Goal: Find specific page/section: Find specific page/section

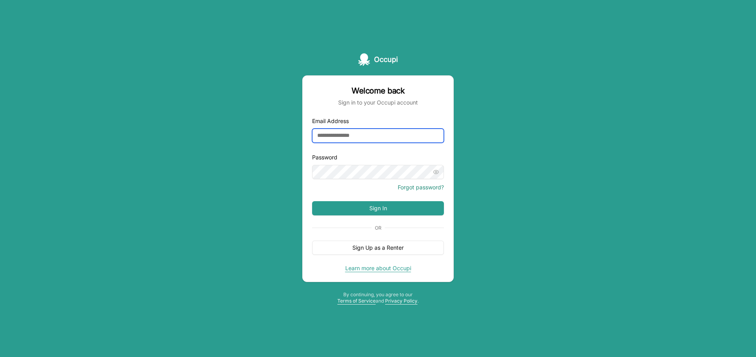
click at [357, 138] on input "Email Address" at bounding box center [378, 136] width 132 height 14
type input "**********"
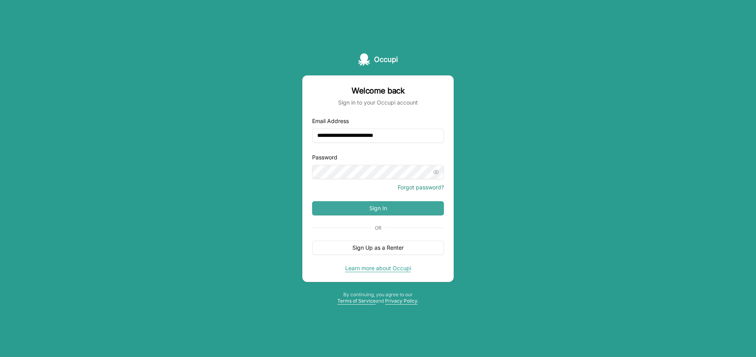
click at [383, 202] on button "Sign In" at bounding box center [378, 208] width 132 height 14
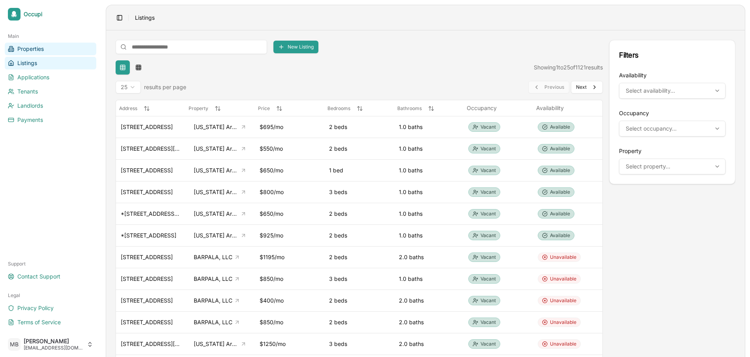
click at [42, 52] on span "Properties" at bounding box center [30, 49] width 26 height 8
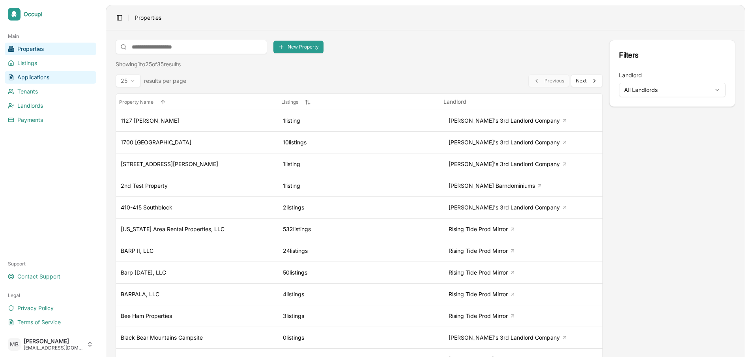
click at [45, 72] on link "Applications" at bounding box center [50, 77] width 91 height 13
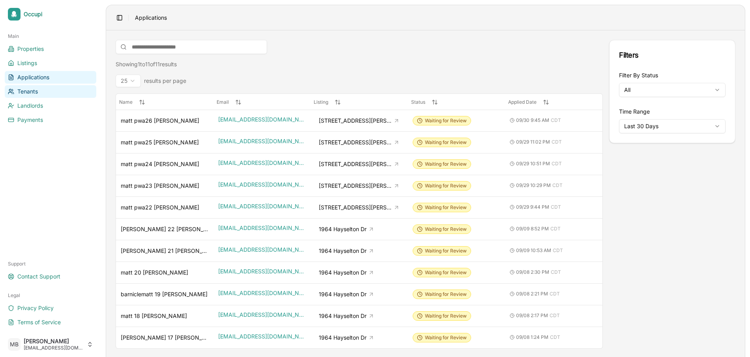
click at [44, 93] on link "Tenants" at bounding box center [50, 91] width 91 height 13
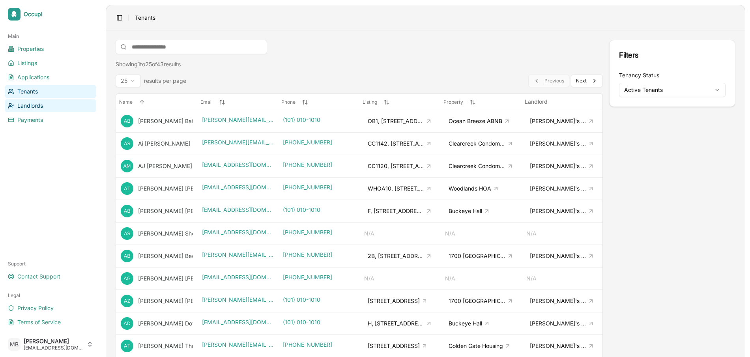
click at [47, 106] on link "Landlords" at bounding box center [50, 105] width 91 height 13
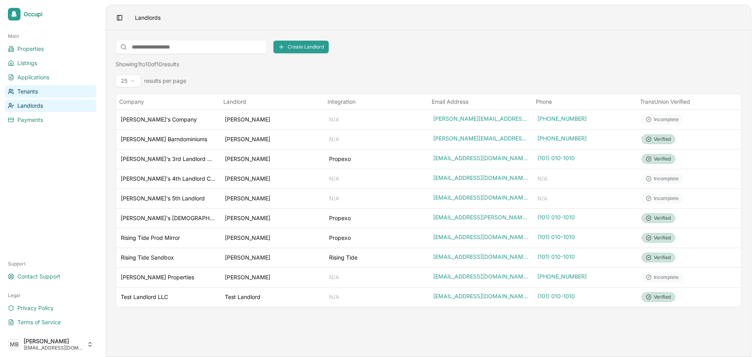
click at [48, 93] on link "Tenants" at bounding box center [50, 91] width 91 height 13
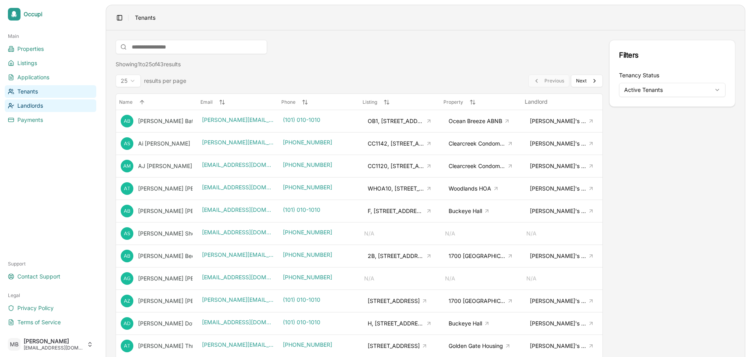
click at [47, 108] on link "Landlords" at bounding box center [50, 105] width 91 height 13
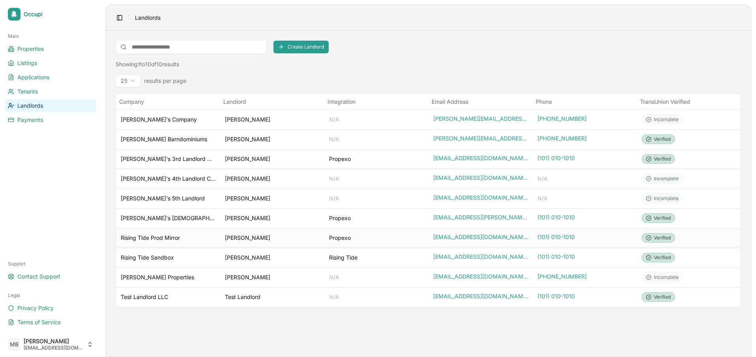
click at [357, 235] on div "Propexo" at bounding box center [376, 238] width 95 height 8
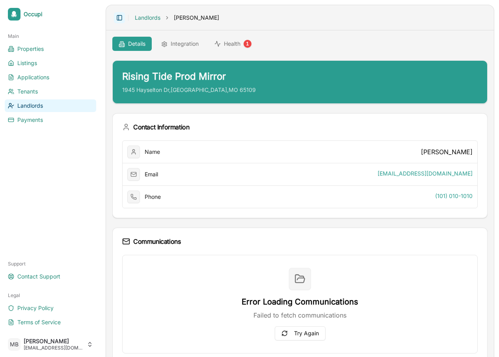
click at [119, 17] on button "Toggle Sidebar" at bounding box center [119, 17] width 11 height 11
click at [116, 15] on button "Toggle Sidebar" at bounding box center [119, 17] width 11 height 11
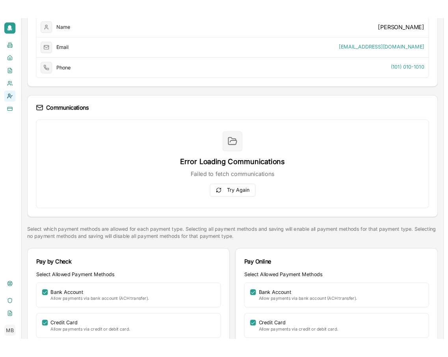
scroll to position [141, 0]
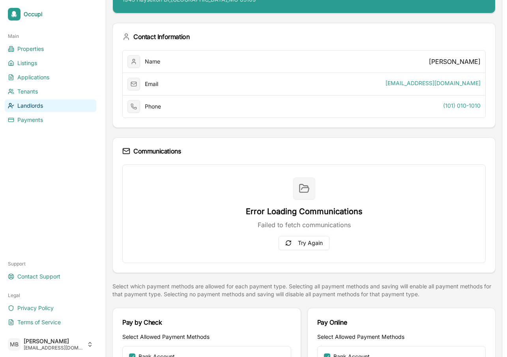
scroll to position [142, 0]
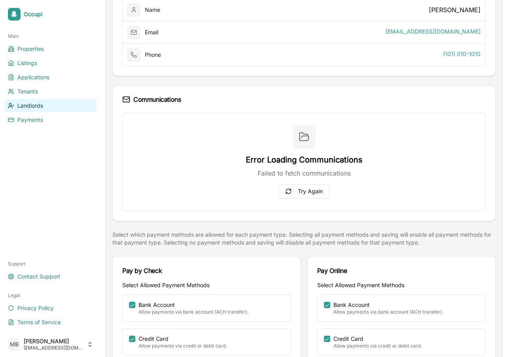
click at [417, 136] on div "Error Loading Communications Failed to fetch communications Try Again" at bounding box center [303, 162] width 363 height 99
click at [315, 190] on button "Try Again" at bounding box center [303, 191] width 51 height 14
click at [312, 192] on button "Try Again" at bounding box center [303, 191] width 51 height 14
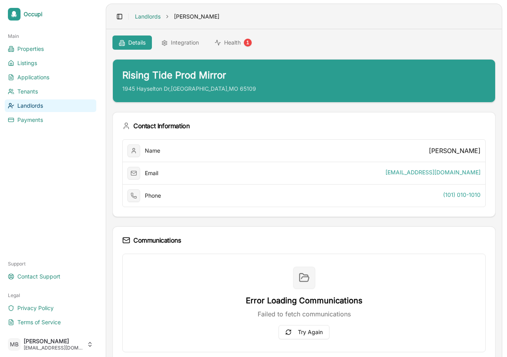
scroll to position [0, 0]
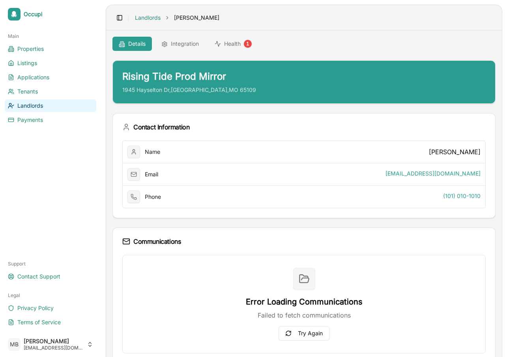
click at [435, 128] on div "Contact Information" at bounding box center [303, 127] width 363 height 8
drag, startPoint x: 383, startPoint y: 134, endPoint x: 338, endPoint y: 153, distance: 49.1
click at [383, 134] on div "Contact Information" at bounding box center [304, 127] width 382 height 27
click at [44, 94] on link "Tenants" at bounding box center [50, 91] width 91 height 13
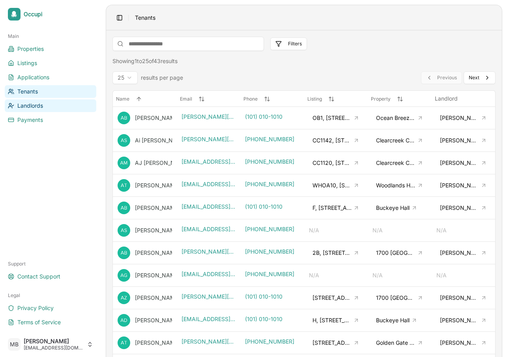
click at [46, 107] on link "Landlords" at bounding box center [50, 105] width 91 height 13
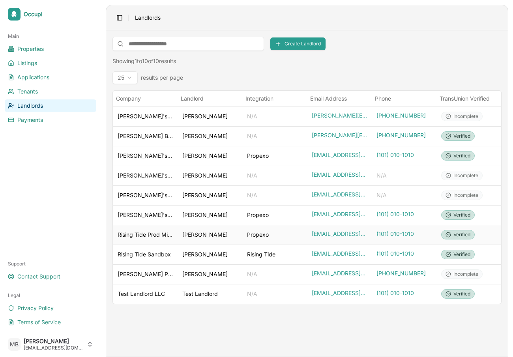
click at [281, 234] on div "Propexo" at bounding box center [274, 235] width 55 height 8
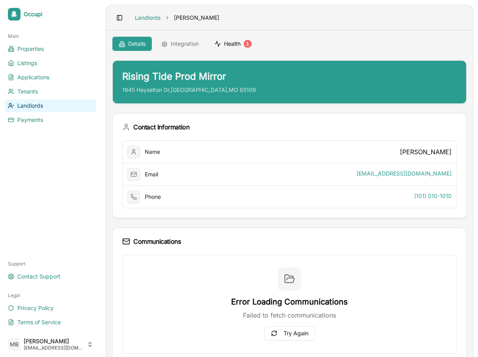
click at [251, 45] on div "1" at bounding box center [248, 44] width 8 height 8
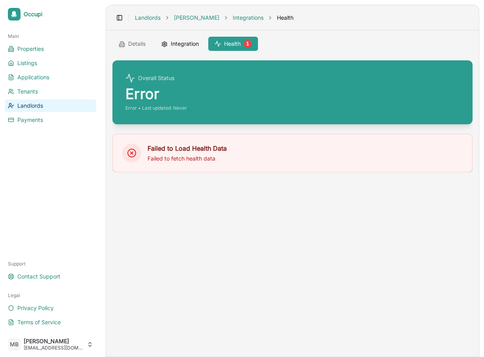
click at [181, 42] on button "Integration" at bounding box center [180, 44] width 50 height 14
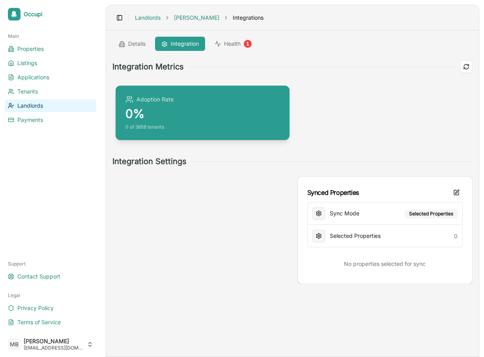
click at [320, 212] on icon at bounding box center [319, 213] width 6 height 6
click at [350, 237] on span "Selected Properties" at bounding box center [355, 235] width 51 height 7
click at [319, 237] on circle at bounding box center [319, 236] width 2 height 2
click at [199, 183] on div at bounding box center [200, 230] width 176 height 108
click at [232, 48] on button "Health 1" at bounding box center [233, 44] width 50 height 14
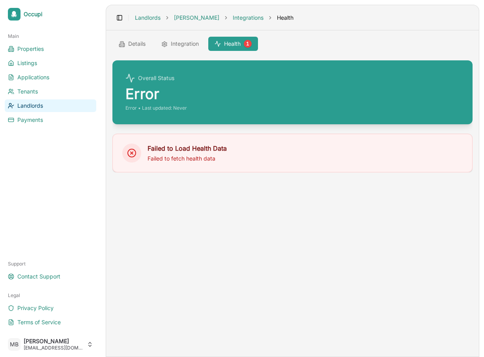
click at [396, 207] on main "Details Integration Health 1 Overall Status Error Error • Last updated: Never F…" at bounding box center [292, 193] width 373 height 326
click at [174, 45] on button "Integration" at bounding box center [180, 44] width 50 height 14
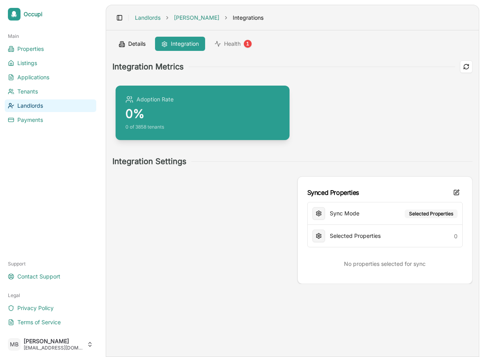
click at [125, 47] on button "Details" at bounding box center [131, 44] width 39 height 14
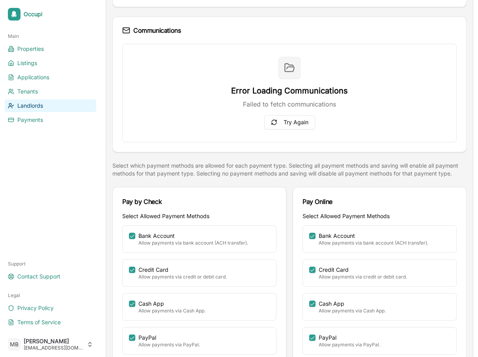
scroll to position [283, 0]
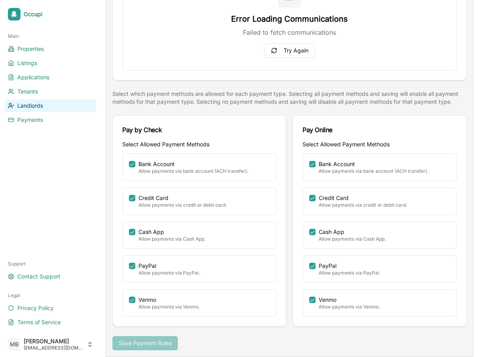
click at [292, 220] on div "Pay by Check Select Allowed Payment Methods Bank Account Allow payments via ban…" at bounding box center [289, 220] width 354 height 211
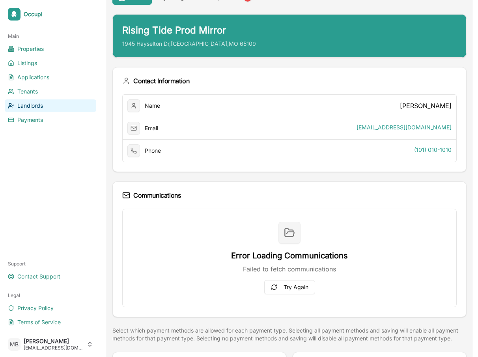
scroll to position [0, 0]
